Goal: Task Accomplishment & Management: Manage account settings

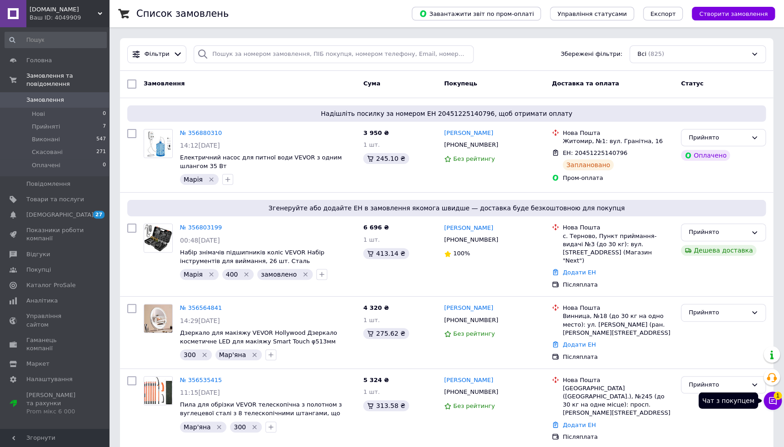
drag, startPoint x: 772, startPoint y: 400, endPoint x: 789, endPoint y: 294, distance: 107.2
click at [772, 399] on icon at bounding box center [772, 400] width 9 height 9
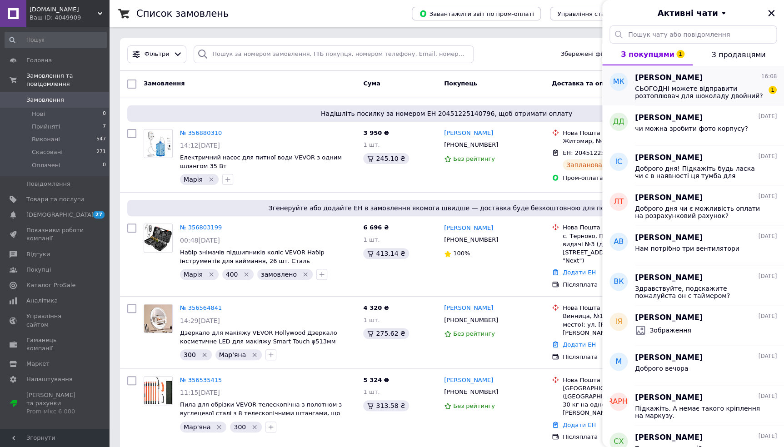
click at [677, 86] on span "СЬОГОДНІ можете відправити розтоплювач для шоколаду двойний?" at bounding box center [699, 92] width 129 height 15
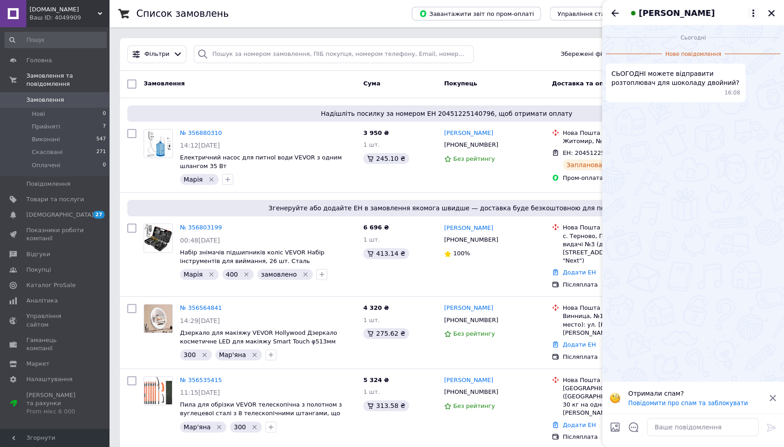
click at [754, 13] on icon at bounding box center [752, 13] width 11 height 11
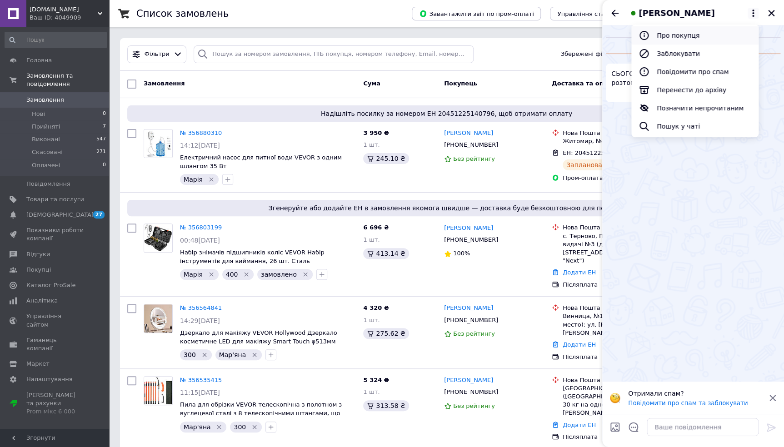
click at [688, 37] on button "Про покупця" at bounding box center [694, 35] width 127 height 18
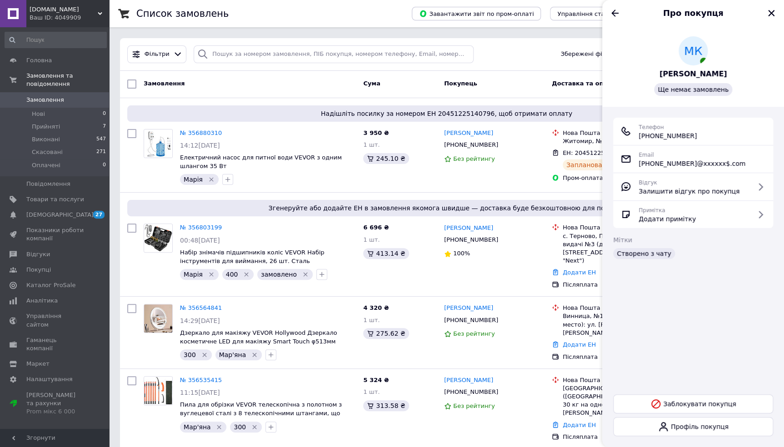
drag, startPoint x: 680, startPoint y: 136, endPoint x: 637, endPoint y: 137, distance: 43.2
click at [637, 137] on div "Телефон [PHONE_NUMBER]" at bounding box center [692, 131] width 145 height 18
drag, startPoint x: 637, startPoint y: 137, endPoint x: 649, endPoint y: 136, distance: 12.3
copy span "[PHONE_NUMBER]"
click at [46, 195] on span "Товари та послуги" at bounding box center [55, 199] width 58 height 8
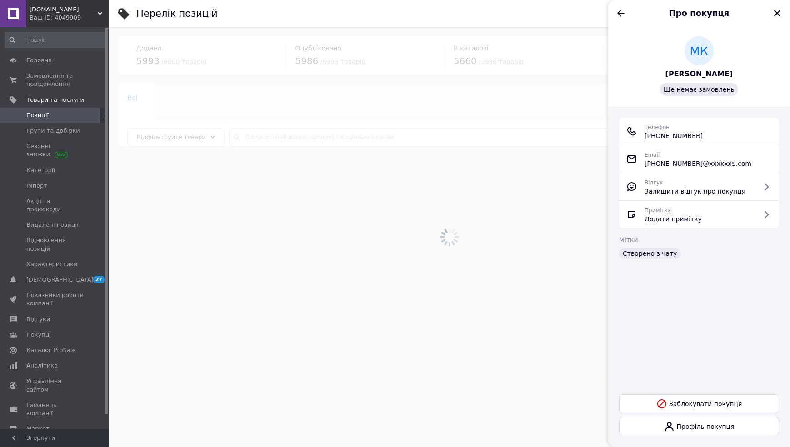
click at [262, 139] on div at bounding box center [449, 237] width 681 height 420
click at [256, 136] on div at bounding box center [449, 237] width 681 height 420
click at [245, 136] on input "text" at bounding box center [500, 137] width 543 height 18
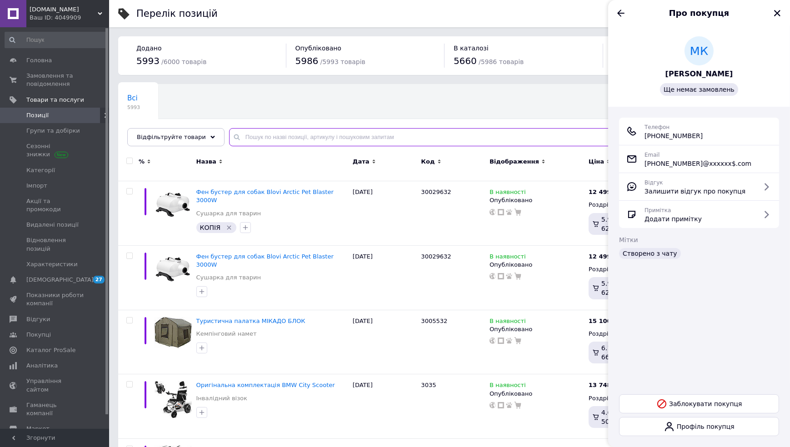
click at [259, 138] on input "text" at bounding box center [500, 137] width 543 height 18
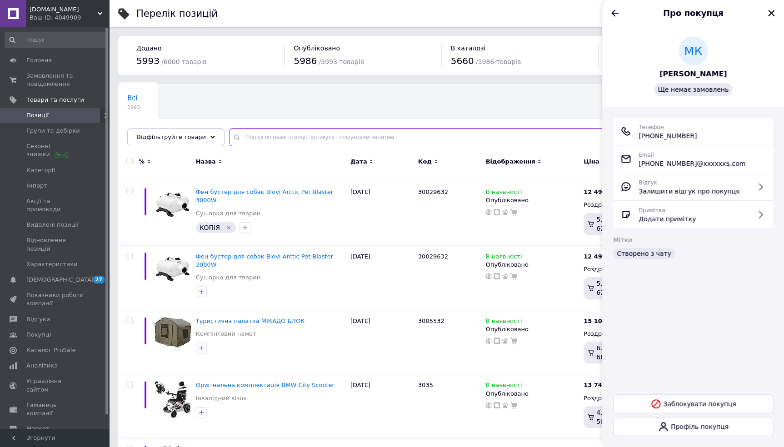
paste input "Плита для розтоплення шоколаду Комерційна електрична плитка для розтоплення шок…"
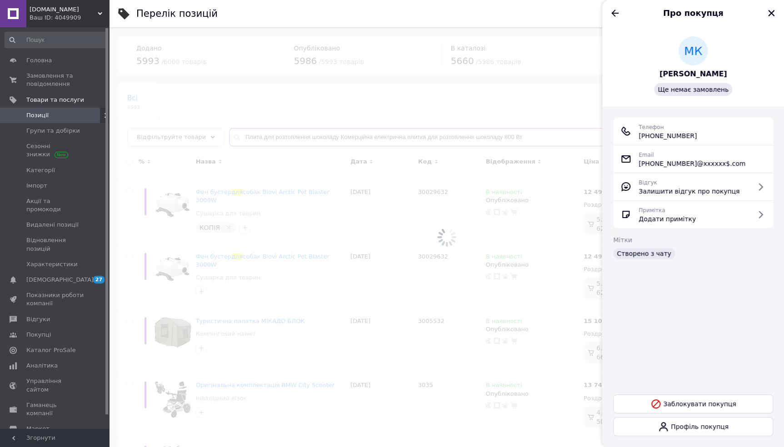
type input "Плита для розтоплення шоколаду Комерційна електрична плитка для розтоплення шок…"
drag, startPoint x: 771, startPoint y: 14, endPoint x: 748, endPoint y: 10, distance: 23.1
click at [771, 13] on icon "Закрити" at bounding box center [771, 13] width 8 height 8
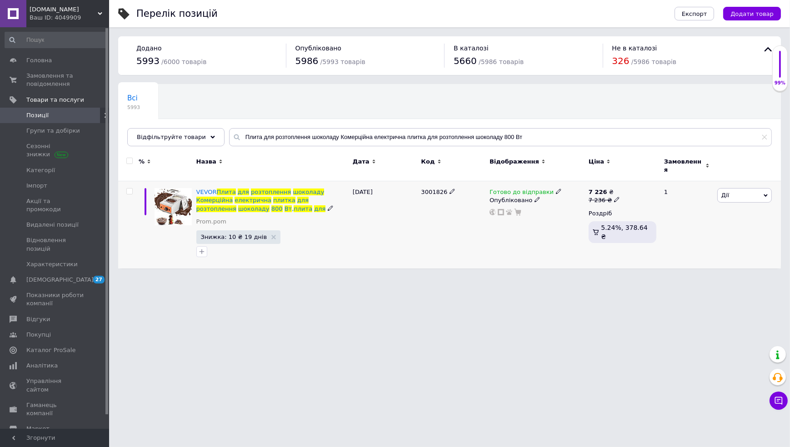
click at [513, 189] on span "Готово до відправки" at bounding box center [521, 194] width 64 height 10
drag, startPoint x: 514, startPoint y: 187, endPoint x: 537, endPoint y: 218, distance: 38.4
click at [563, 201] on li "В наявності" at bounding box center [597, 207] width 86 height 13
drag, startPoint x: 510, startPoint y: 254, endPoint x: 500, endPoint y: 266, distance: 15.8
click at [507, 255] on div "Готово до відправки Наявність В наявності Немає в наявності Під замовлення Гото…" at bounding box center [536, 224] width 99 height 87
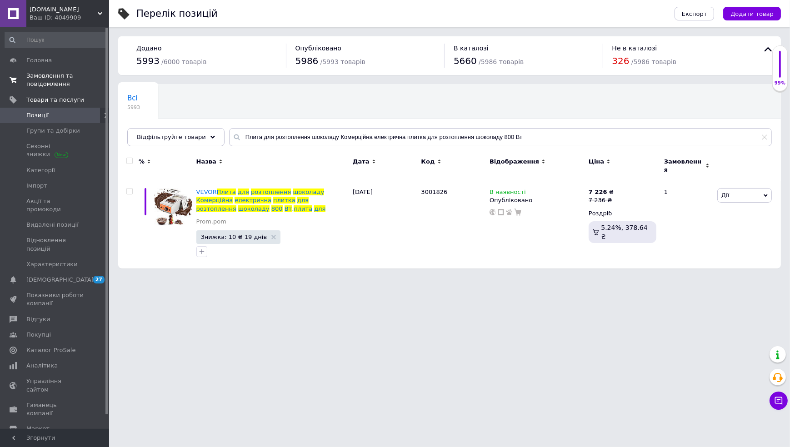
click at [54, 78] on span "Замовлення та повідомлення" at bounding box center [55, 80] width 58 height 16
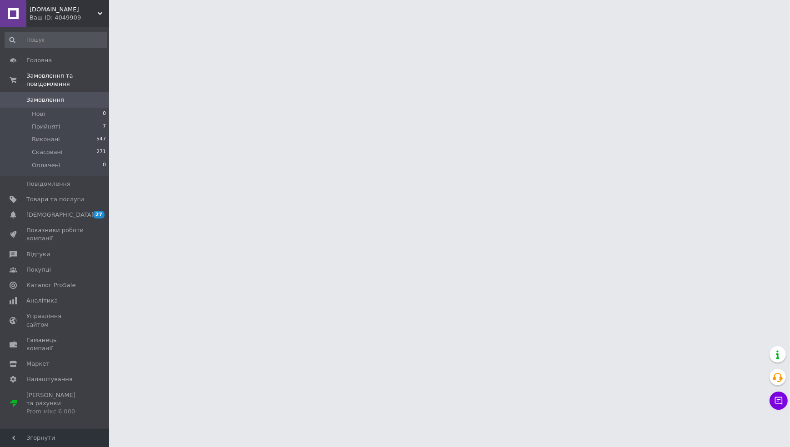
click at [52, 96] on span "Замовлення" at bounding box center [45, 100] width 38 height 8
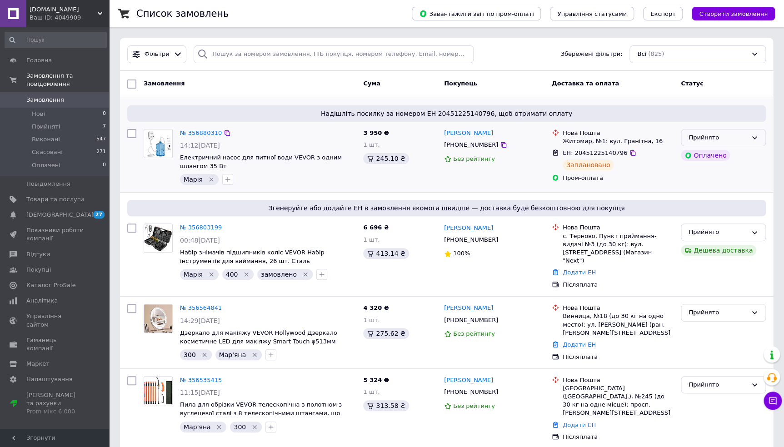
click at [719, 137] on div "Прийнято" at bounding box center [717, 138] width 59 height 10
click at [703, 155] on li "Виконано" at bounding box center [723, 156] width 84 height 17
